Goal: Find specific page/section: Find specific page/section

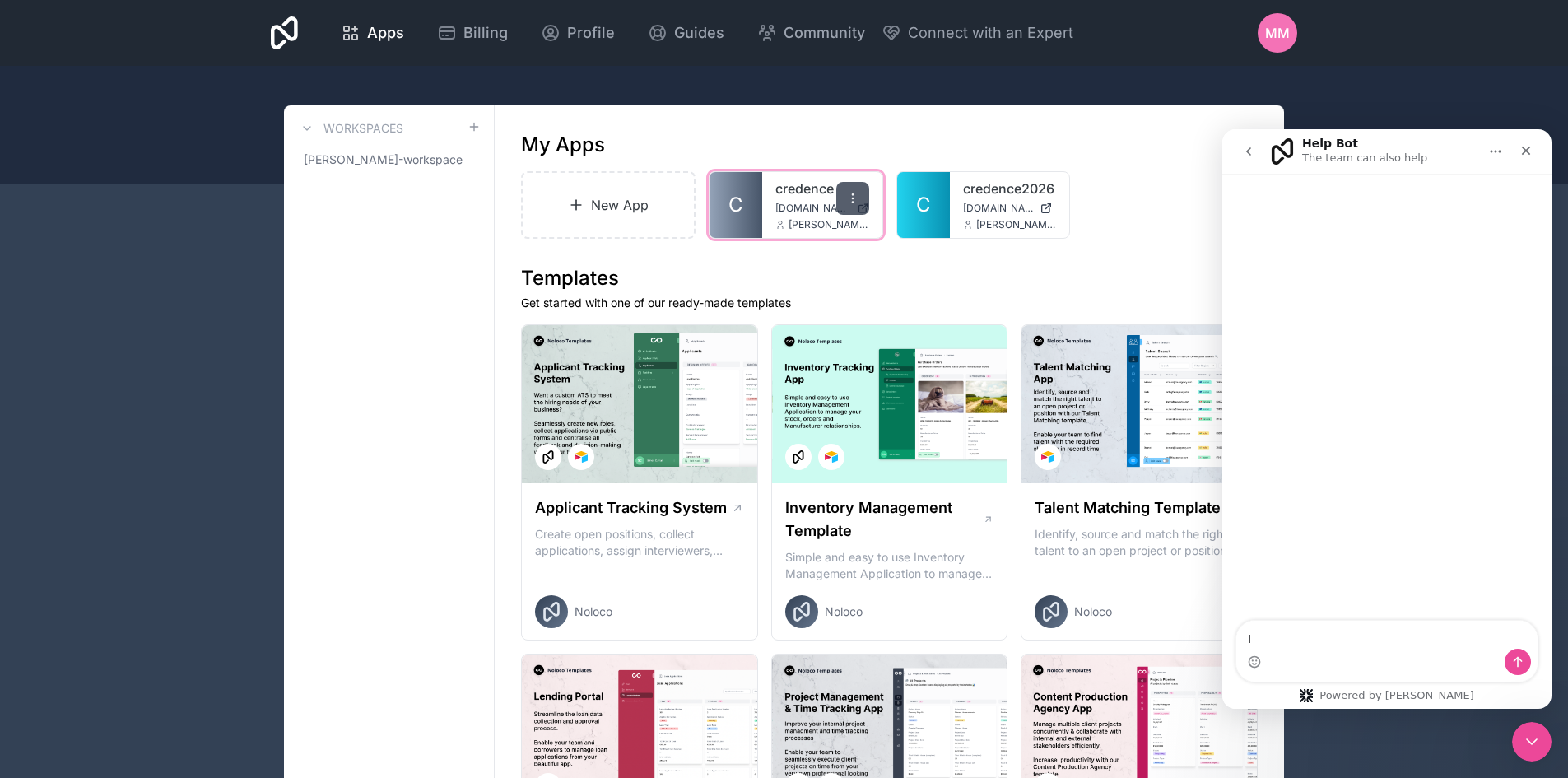
click at [869, 193] on div "credence [DOMAIN_NAME] [PERSON_NAME][EMAIL_ADDRESS][DOMAIN_NAME]" at bounding box center [823, 204] width 120 height 65
click at [864, 193] on div at bounding box center [853, 197] width 33 height 33
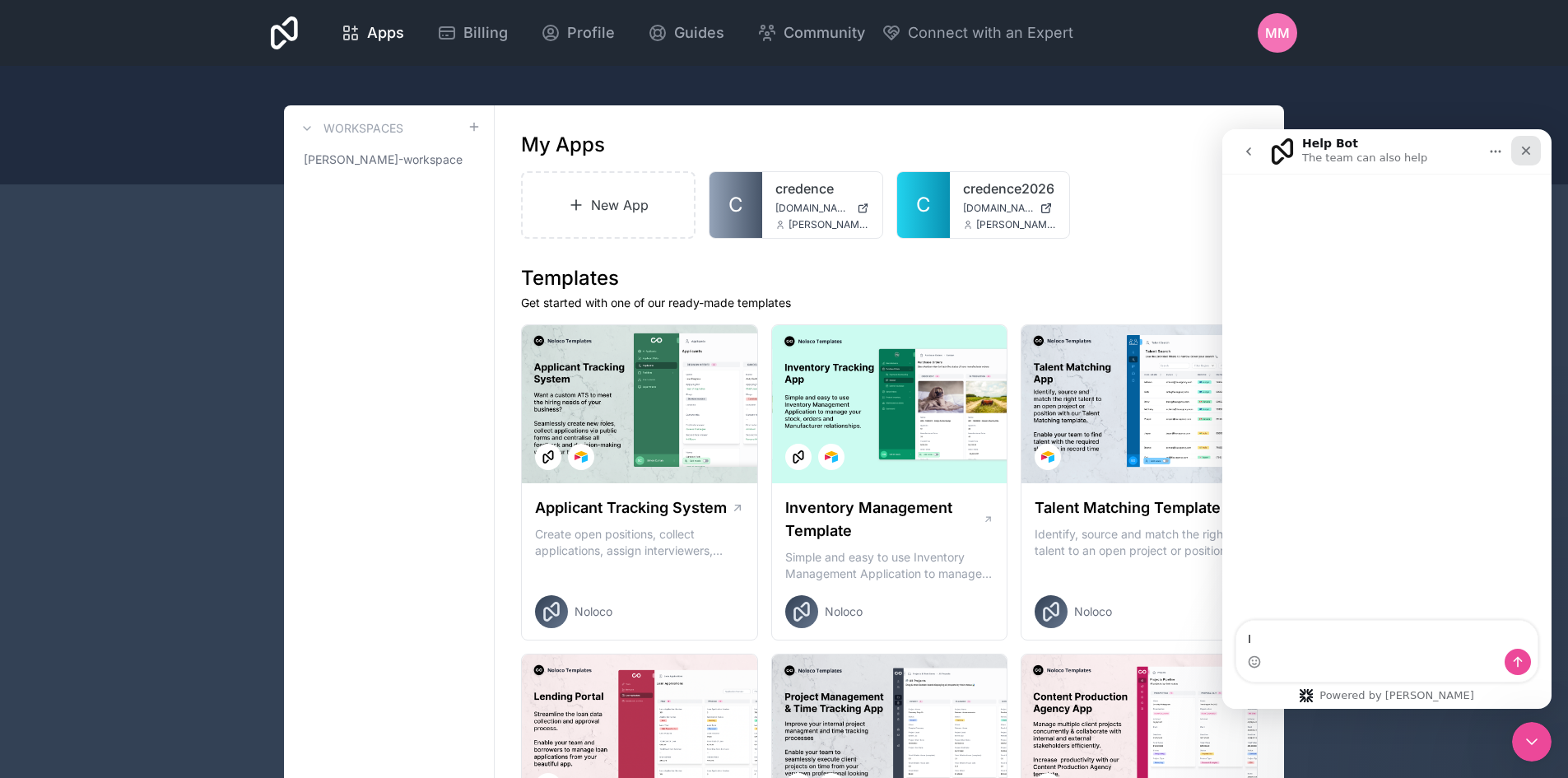
click at [1524, 150] on icon "Close" at bounding box center [1526, 150] width 13 height 13
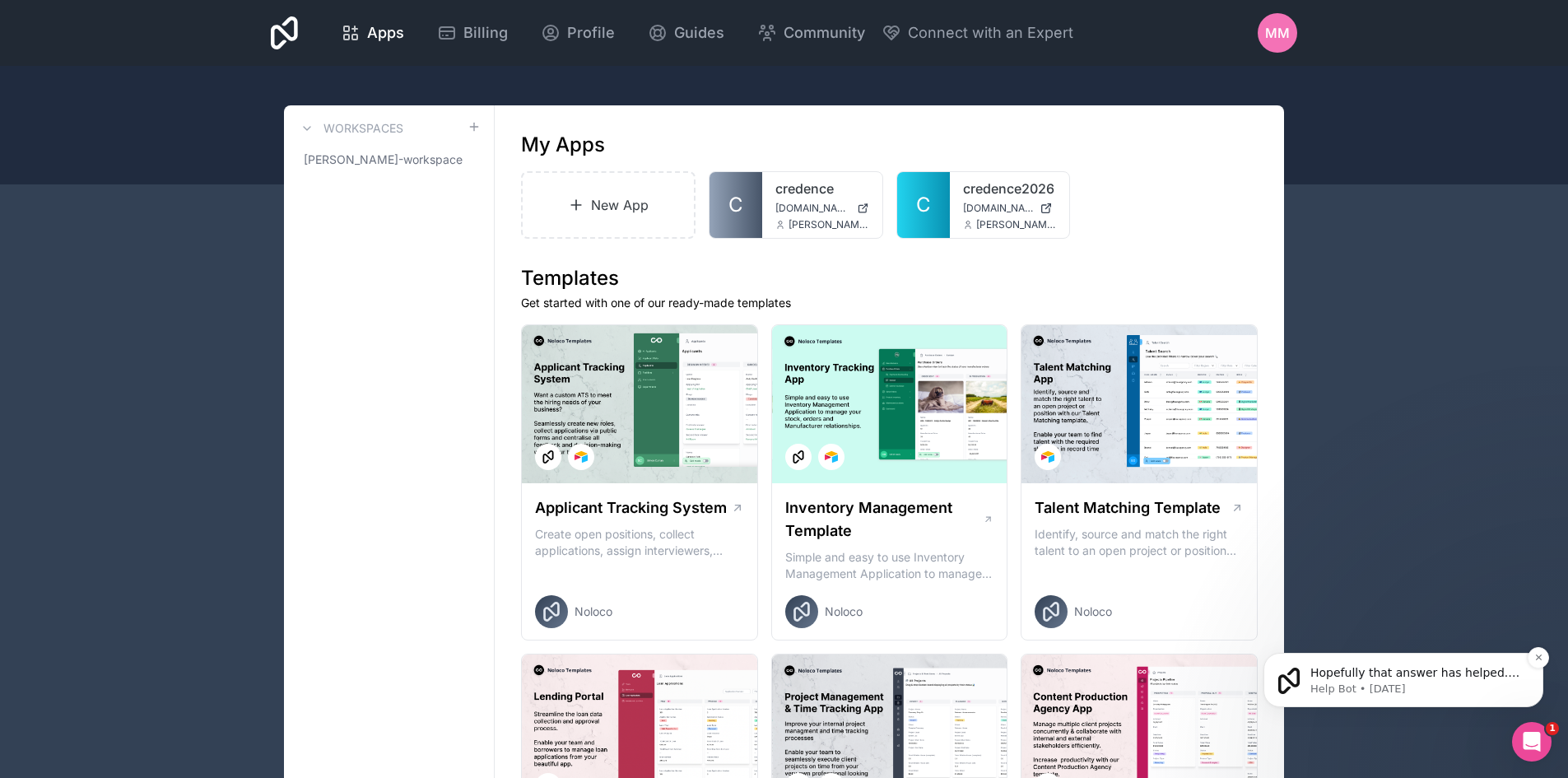
click at [1441, 676] on p "Hopefully that answer has helped. If you need any more help or have any other q…" at bounding box center [1417, 673] width 212 height 17
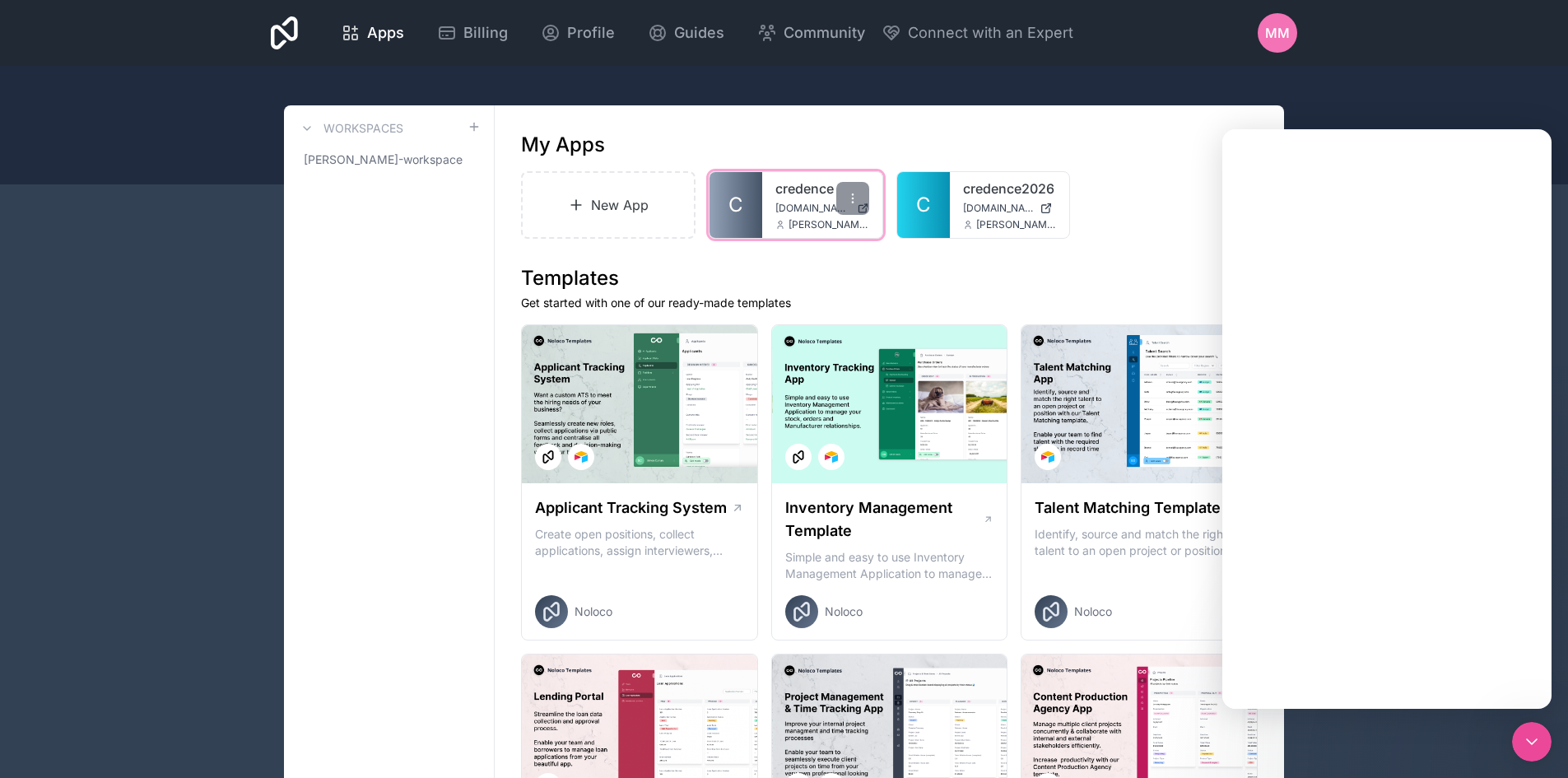
click at [804, 214] on span "[DOMAIN_NAME]" at bounding box center [813, 208] width 75 height 13
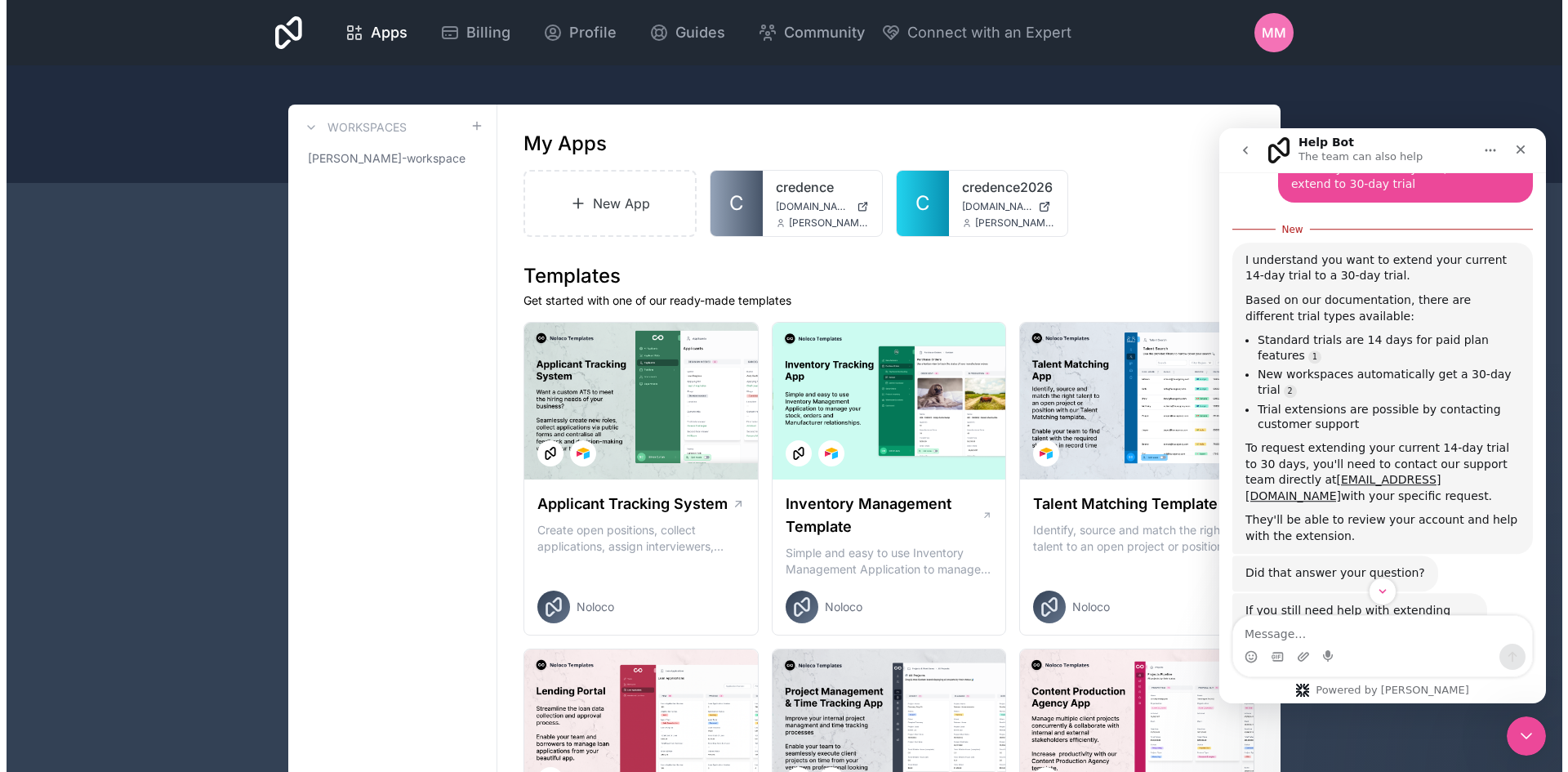
scroll to position [505, 0]
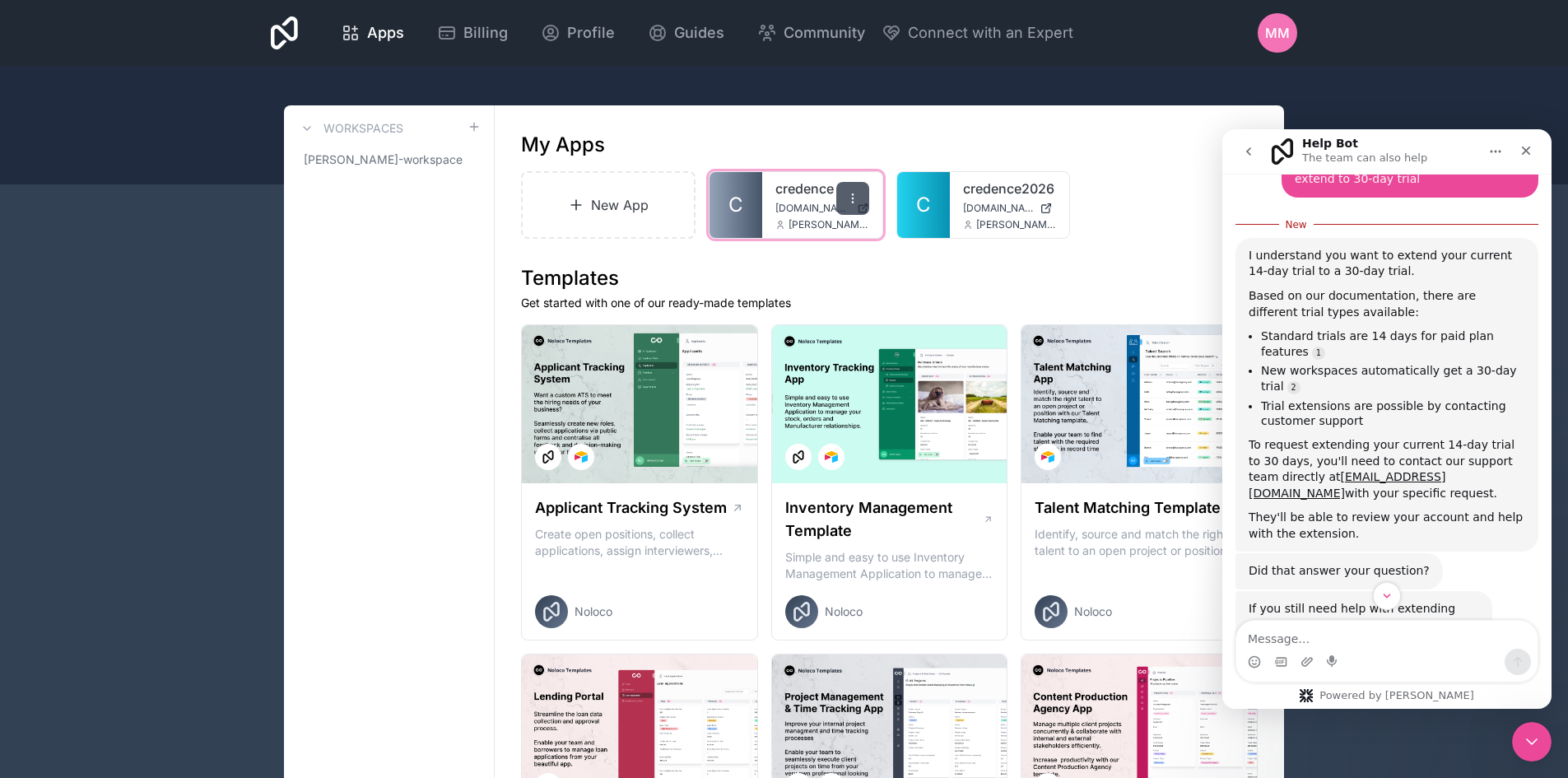
click at [853, 196] on icon at bounding box center [853, 198] width 13 height 13
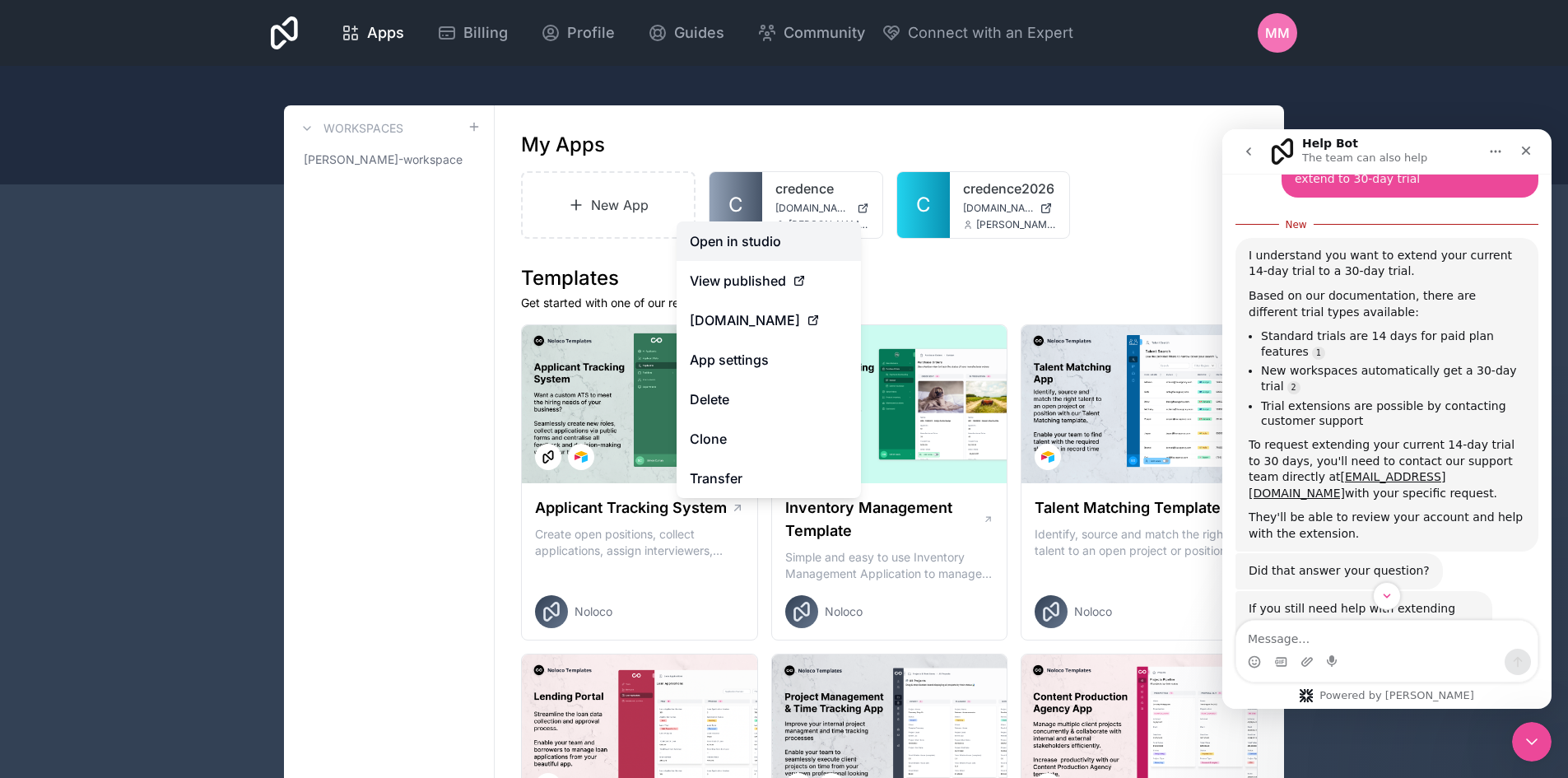
click at [815, 237] on link "Open in studio" at bounding box center [769, 241] width 184 height 40
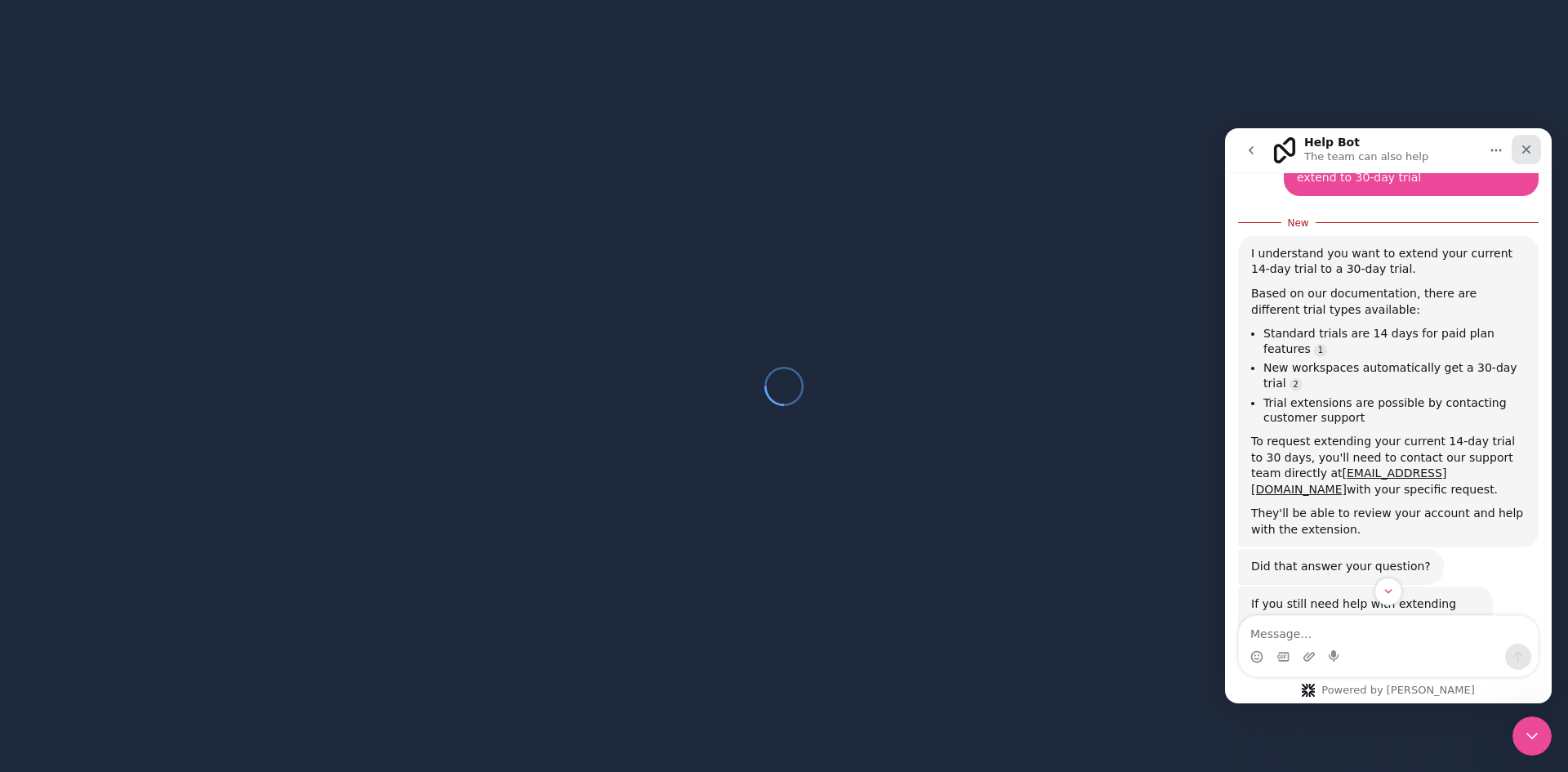
click at [1522, 152] on icon "Close" at bounding box center [1526, 149] width 13 height 13
